Goal: Task Accomplishment & Management: Manage account settings

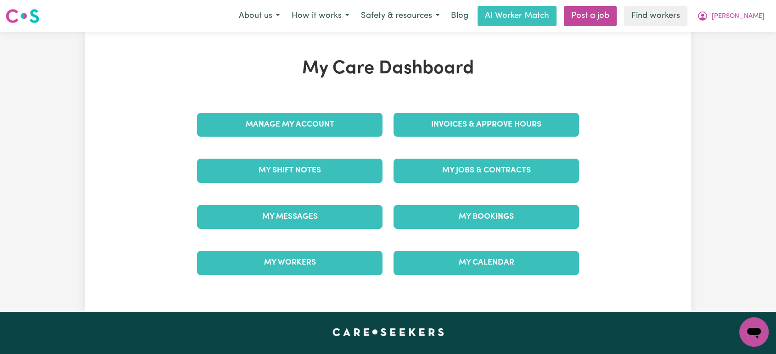
drag, startPoint x: 463, startPoint y: 86, endPoint x: 471, endPoint y: 140, distance: 53.8
click at [471, 140] on div "My Care Dashboard Manage My Account Invoices & Approve Hours My Shift Notes My …" at bounding box center [388, 172] width 404 height 229
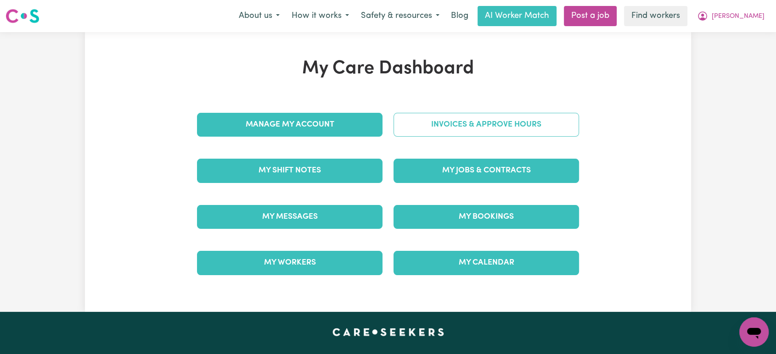
click at [481, 117] on link "Invoices & Approve Hours" at bounding box center [485, 125] width 185 height 24
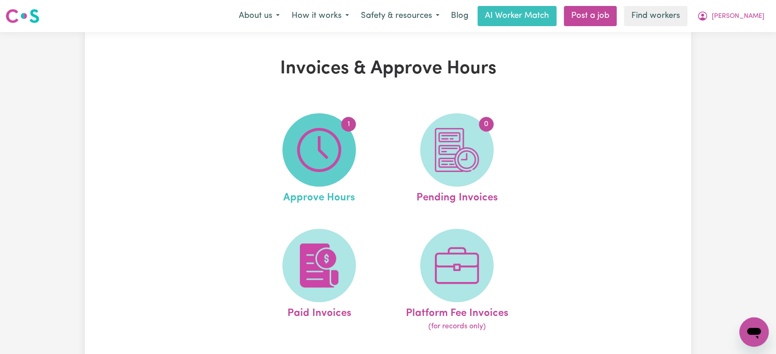
click at [317, 146] on img at bounding box center [319, 150] width 44 height 44
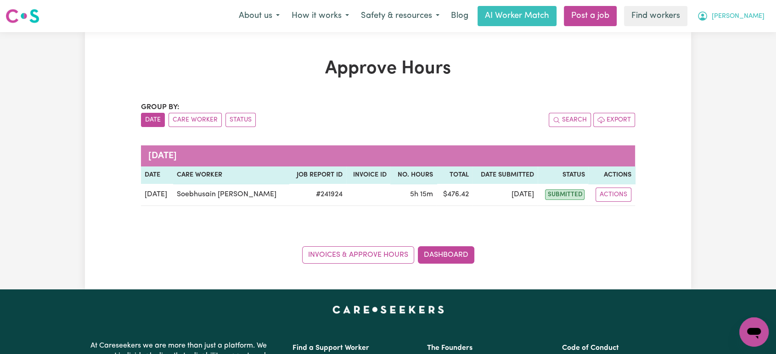
click at [750, 17] on button "[PERSON_NAME]" at bounding box center [730, 15] width 79 height 19
click at [748, 30] on link "My Dashboard" at bounding box center [733, 35] width 73 height 17
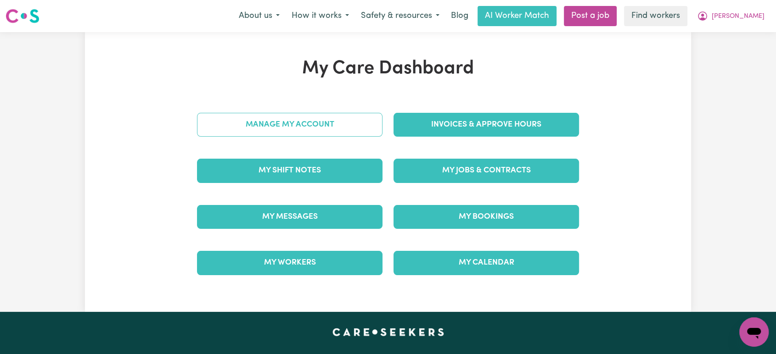
click at [327, 130] on link "Manage My Account" at bounding box center [289, 125] width 185 height 24
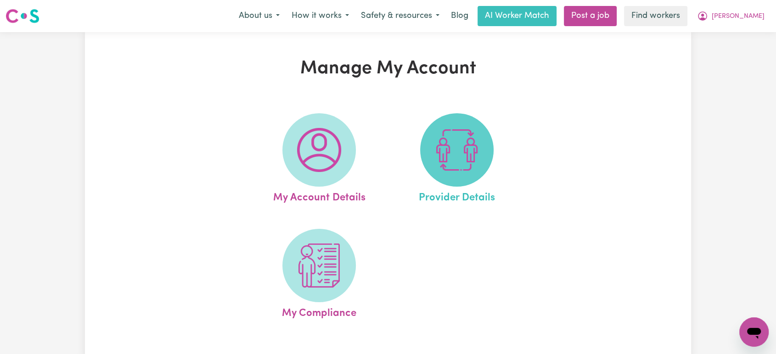
click at [443, 149] on img at bounding box center [457, 150] width 44 height 44
select select "NDIS_FUNDING_PLAN_MANAGED"
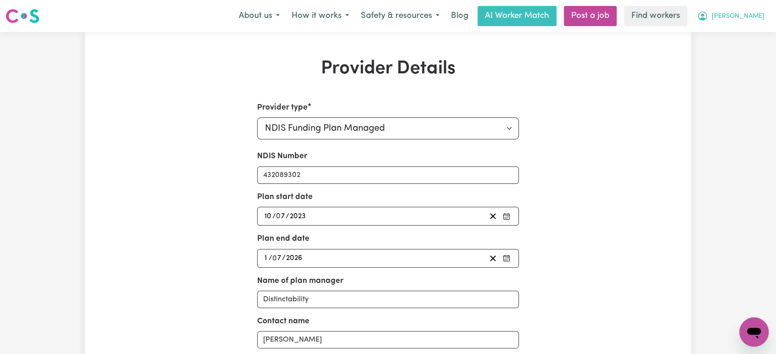
click at [753, 18] on span "[PERSON_NAME]" at bounding box center [738, 16] width 53 height 10
click at [749, 36] on link "My Dashboard" at bounding box center [733, 35] width 73 height 17
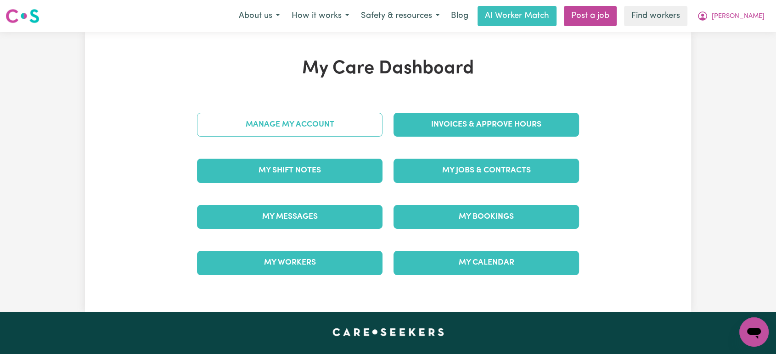
click at [341, 124] on link "Manage My Account" at bounding box center [289, 125] width 185 height 24
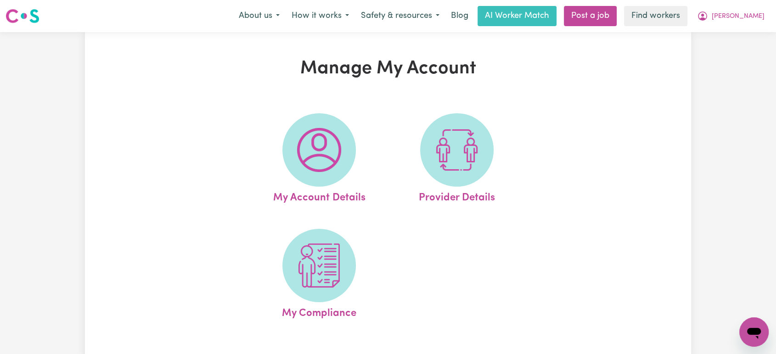
click at [341, 124] on span at bounding box center [318, 149] width 73 height 73
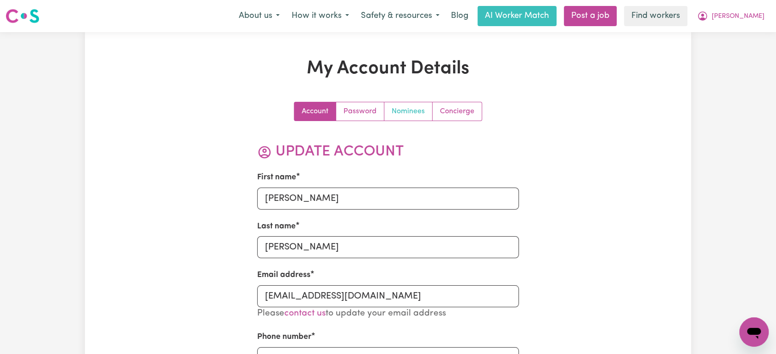
click at [416, 108] on link "Nominees" at bounding box center [408, 111] width 48 height 18
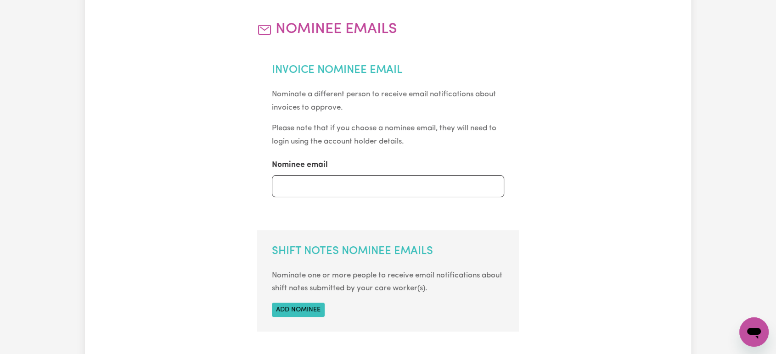
scroll to position [89, 0]
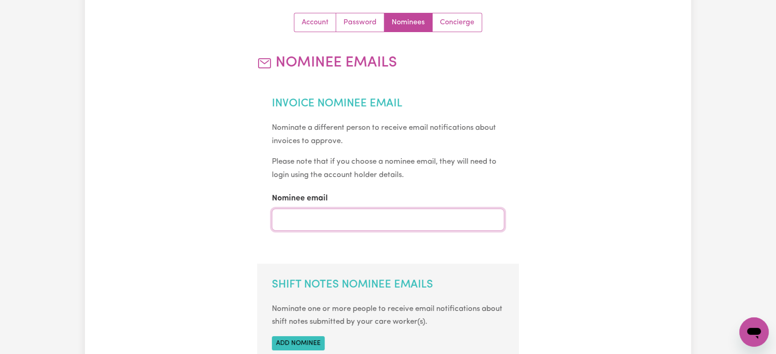
click at [394, 222] on input "Nominee email" at bounding box center [388, 220] width 233 height 22
type input "[EMAIL_ADDRESS][DOMAIN_NAME]"
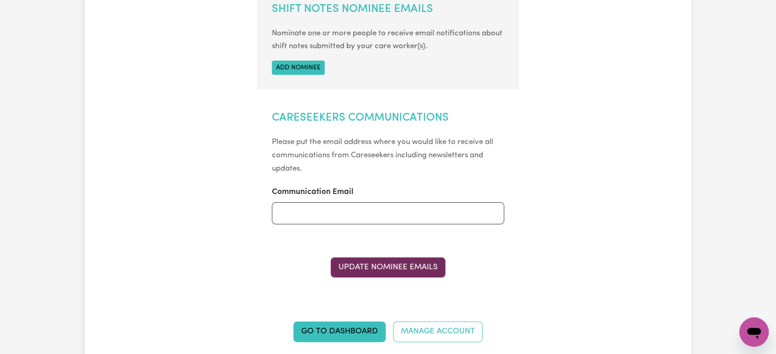
scroll to position [366, 0]
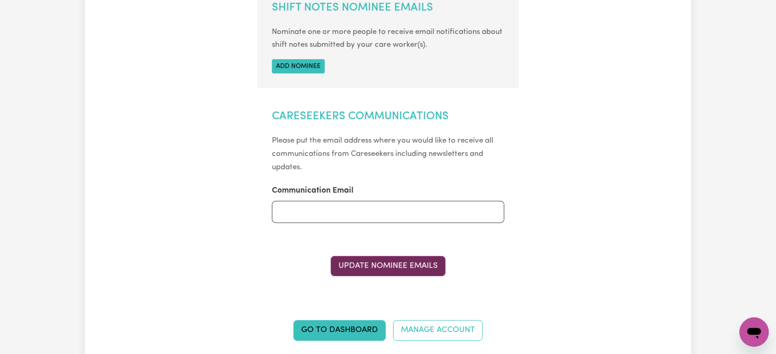
click at [387, 274] on button "Update Nominee Emails" at bounding box center [388, 266] width 115 height 20
